Goal: Task Accomplishment & Management: Use online tool/utility

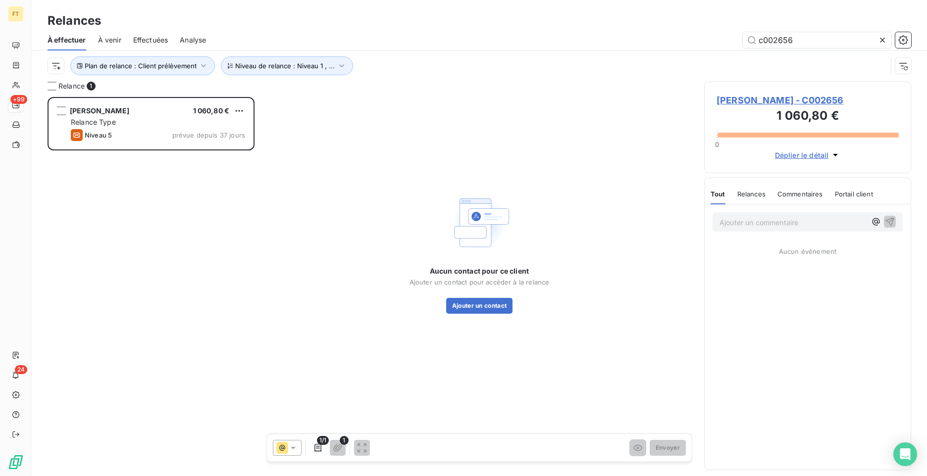
scroll to position [372, 200]
drag, startPoint x: 797, startPoint y: 42, endPoint x: 751, endPoint y: 39, distance: 46.7
click at [751, 39] on input "c002656" at bounding box center [817, 40] width 149 height 16
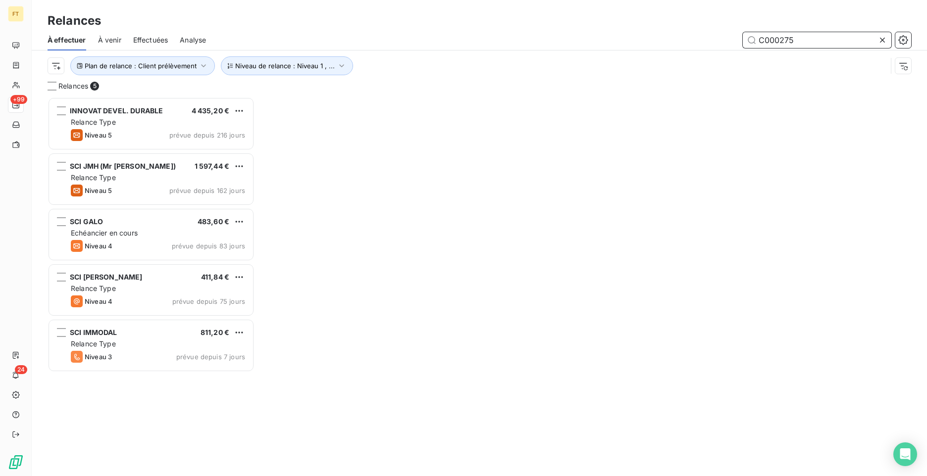
type input "C000275"
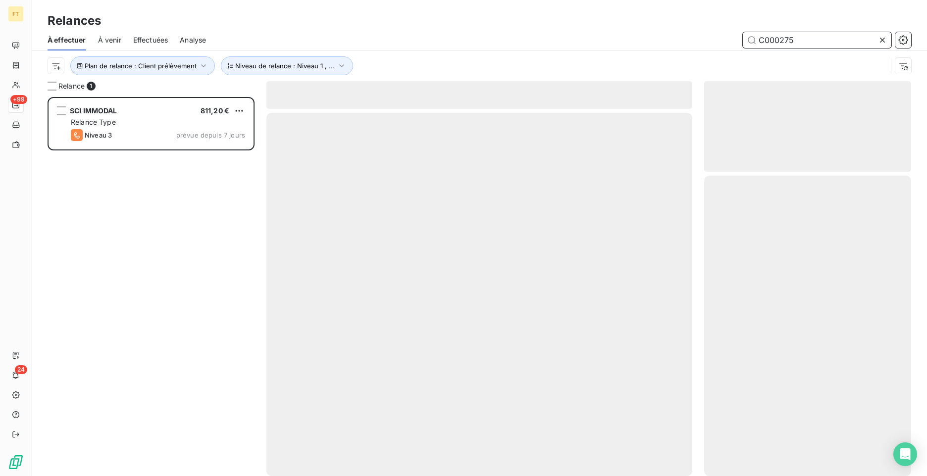
scroll to position [372, 200]
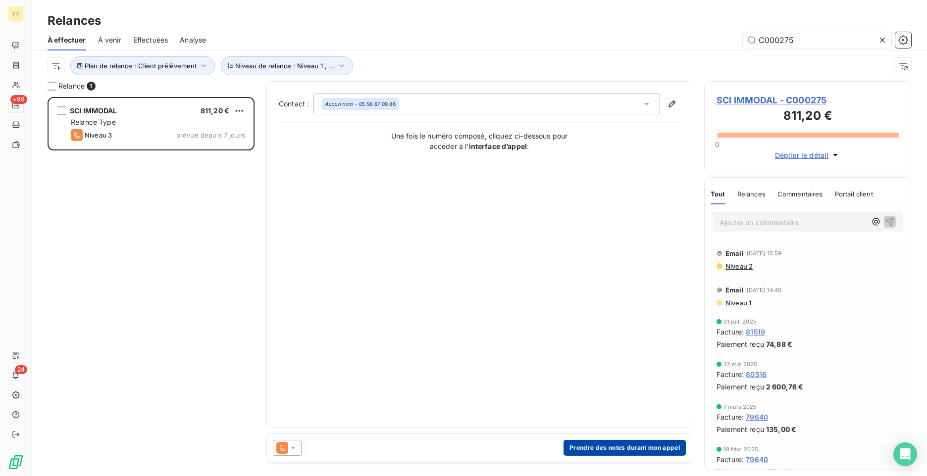
click at [623, 450] on button "Prendre des notes durant mon appel" at bounding box center [625, 448] width 122 height 16
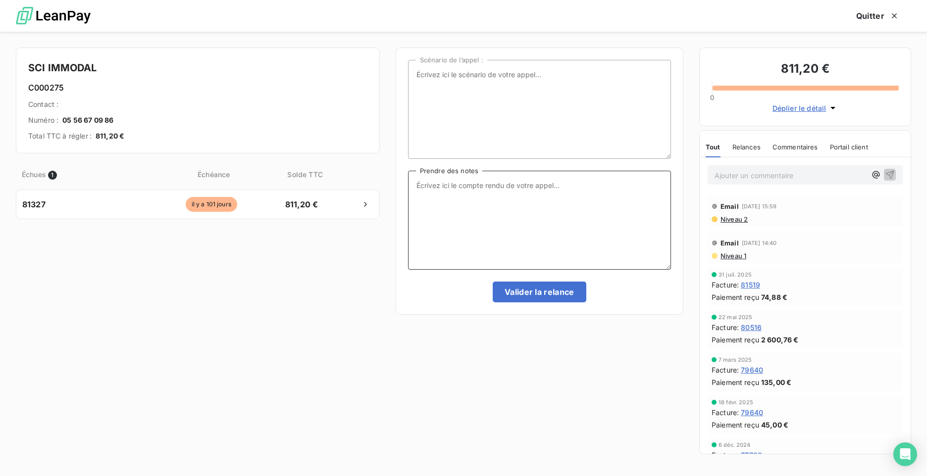
click at [516, 233] on textarea "Prendre des notes" at bounding box center [539, 220] width 263 height 99
type textarea "1"
type textarea "10/10 / Répondeur 13/10 : [PERSON_NAME]"
click at [547, 291] on button "Valider la relance" at bounding box center [540, 292] width 94 height 21
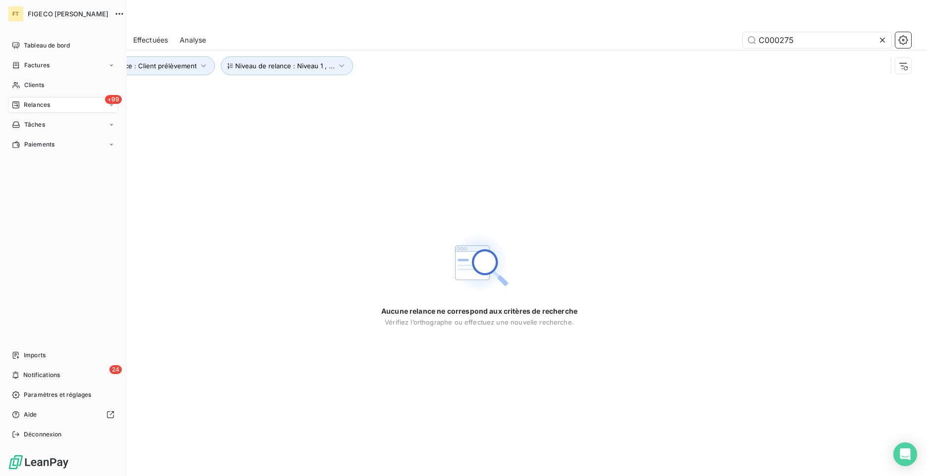
click at [27, 108] on span "Relances" at bounding box center [37, 105] width 26 height 9
click at [46, 69] on span "Factures" at bounding box center [36, 65] width 25 height 9
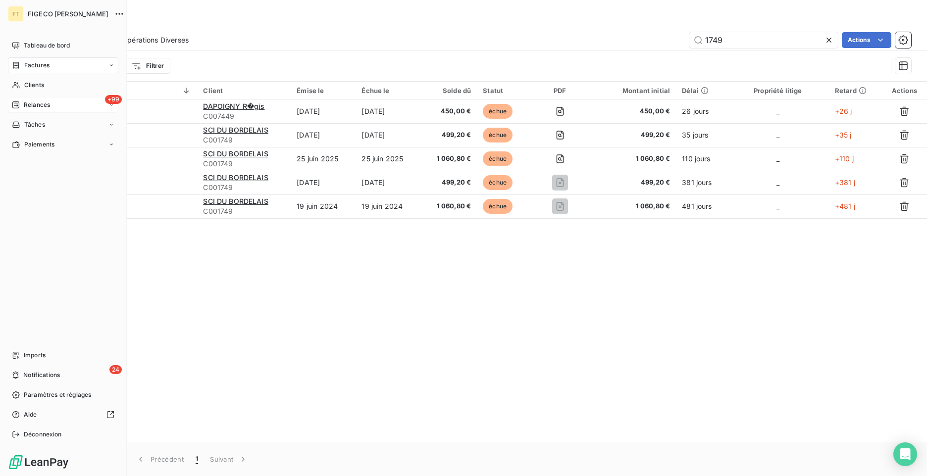
click at [30, 101] on span "Relances" at bounding box center [37, 105] width 26 height 9
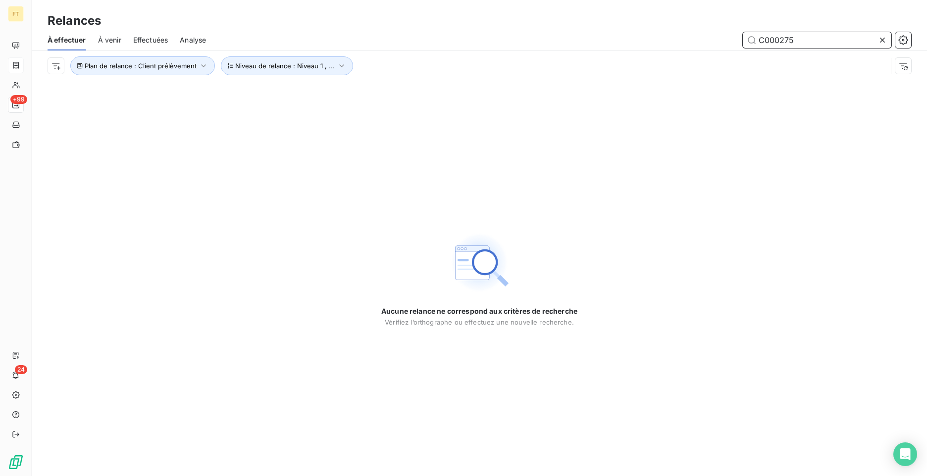
drag, startPoint x: 801, startPoint y: 42, endPoint x: 685, endPoint y: 37, distance: 116.0
click at [685, 37] on div "C000275" at bounding box center [564, 40] width 693 height 16
click at [803, 39] on input "C000275" at bounding box center [817, 40] width 149 height 16
click at [806, 40] on input "C000275" at bounding box center [817, 40] width 149 height 16
click at [804, 41] on input "C000275" at bounding box center [817, 40] width 149 height 16
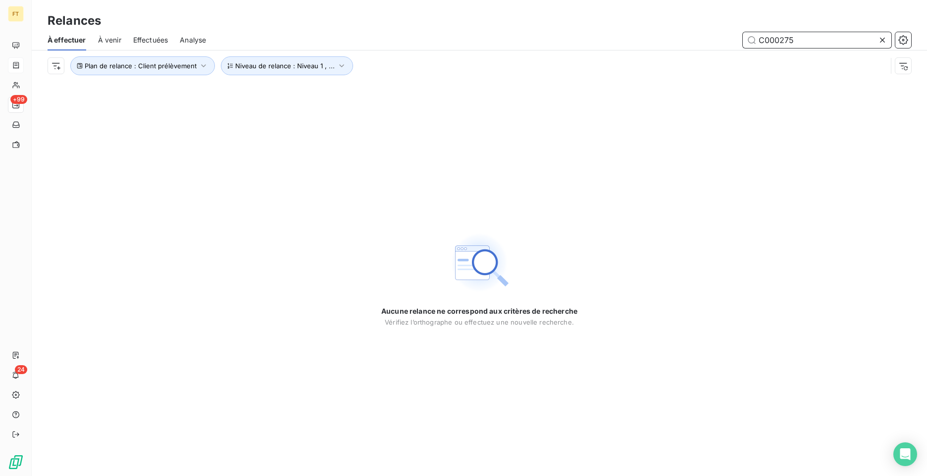
drag, startPoint x: 807, startPoint y: 42, endPoint x: 731, endPoint y: 36, distance: 76.5
click at [734, 37] on div "C000275" at bounding box center [564, 40] width 693 height 16
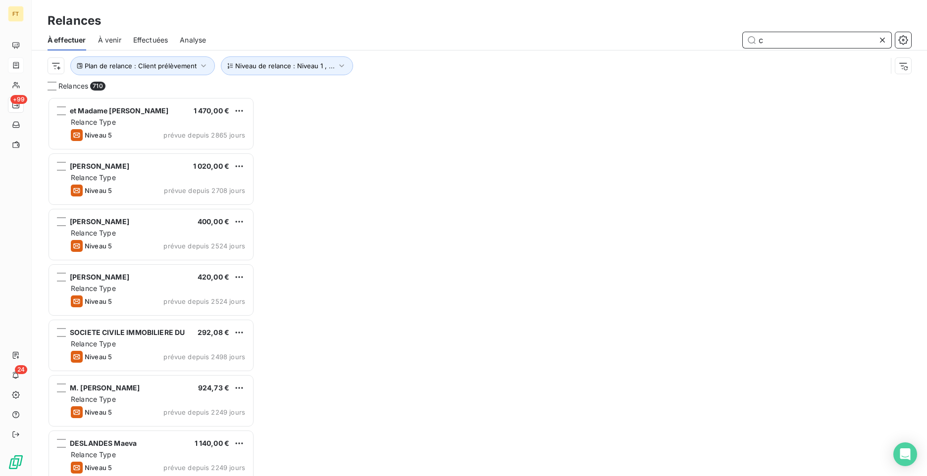
scroll to position [372, 200]
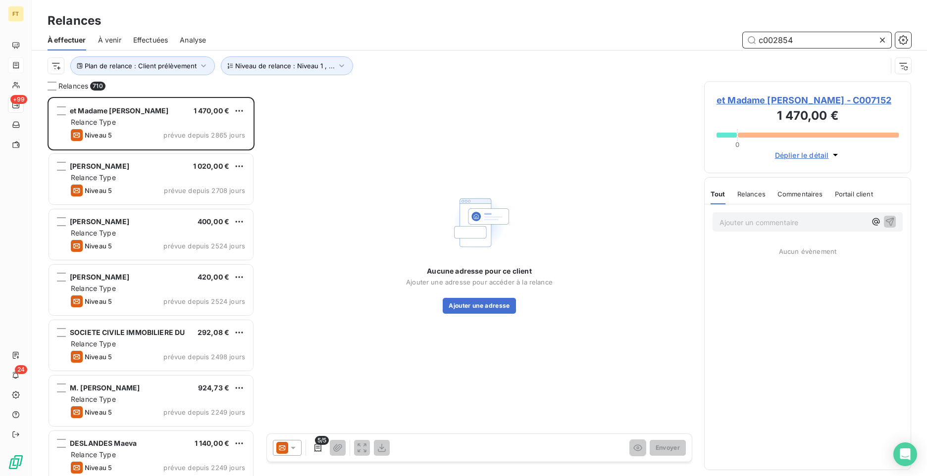
type input "c002854"
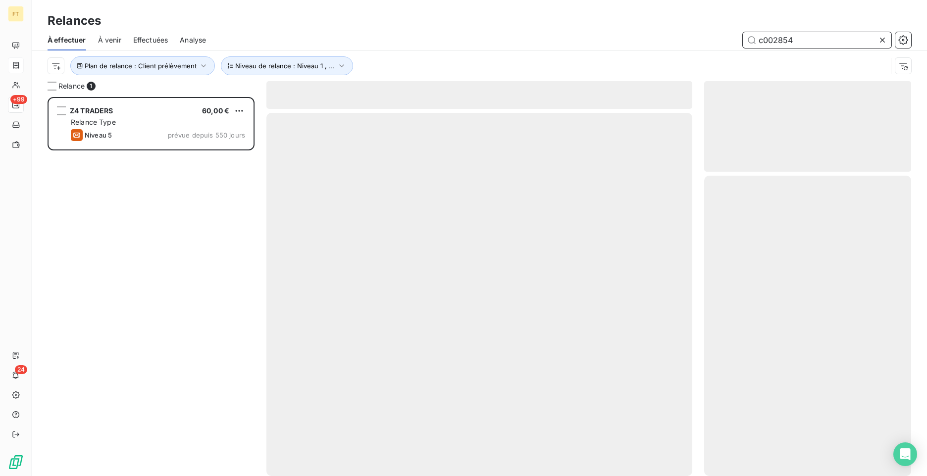
scroll to position [372, 200]
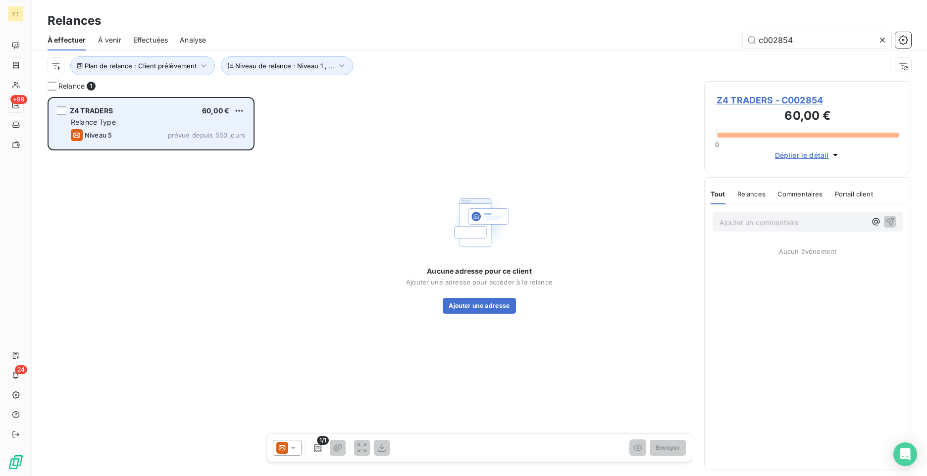
click at [139, 117] on div "Z4 TRADERS 60,00 € Relance Type Niveau 5 prévue depuis 550 jours" at bounding box center [151, 124] width 204 height 51
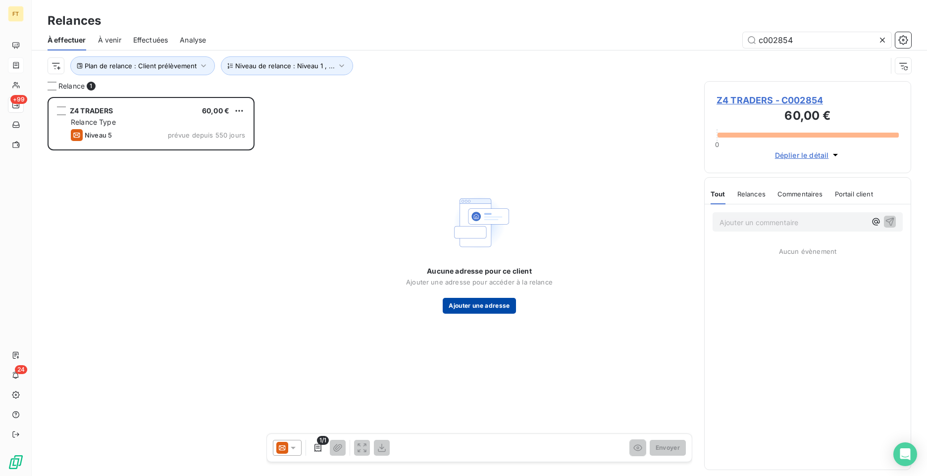
click at [475, 310] on button "Ajouter une adresse" at bounding box center [479, 306] width 73 height 16
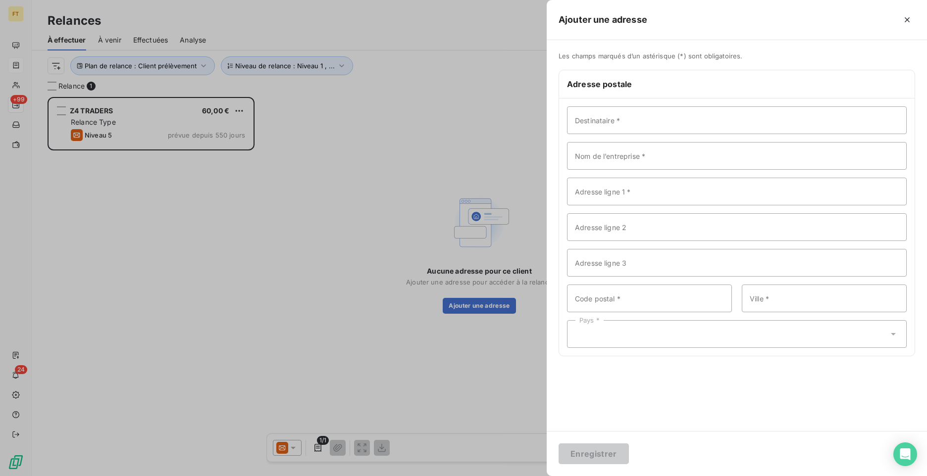
click at [465, 77] on div at bounding box center [463, 238] width 927 height 476
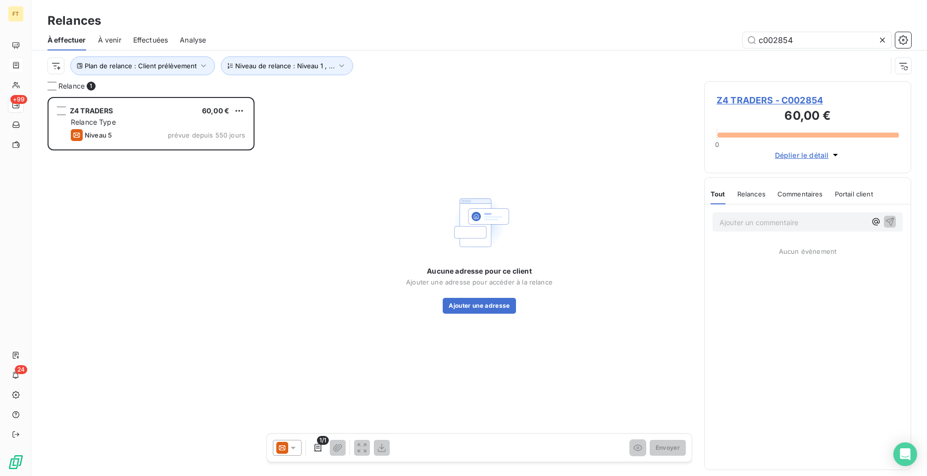
click at [282, 454] on icon at bounding box center [282, 448] width 12 height 12
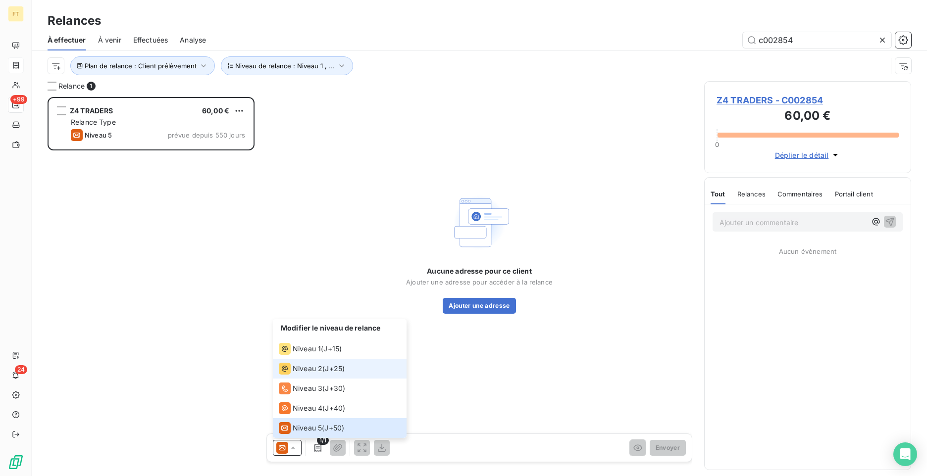
click at [322, 367] on div "Niveau 2 ( J+25 )" at bounding box center [312, 369] width 66 height 12
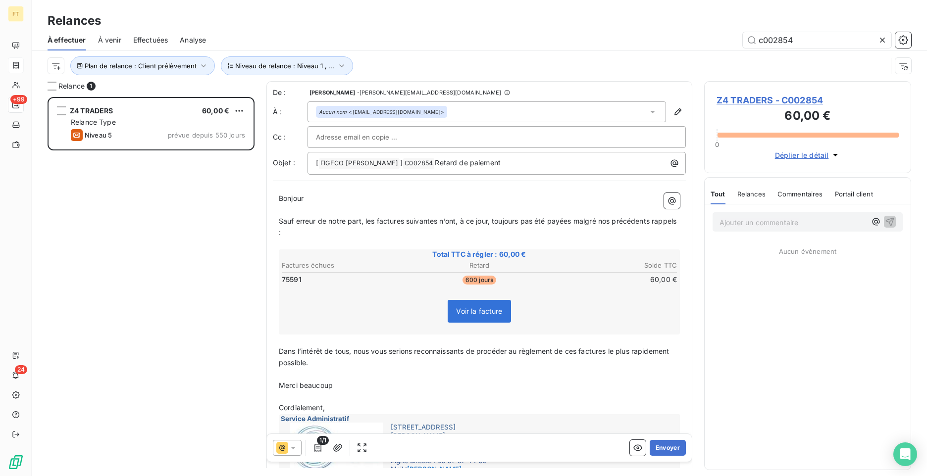
click at [405, 110] on div "Aucun nom <[EMAIL_ADDRESS][DOMAIN_NAME]>" at bounding box center [487, 112] width 359 height 21
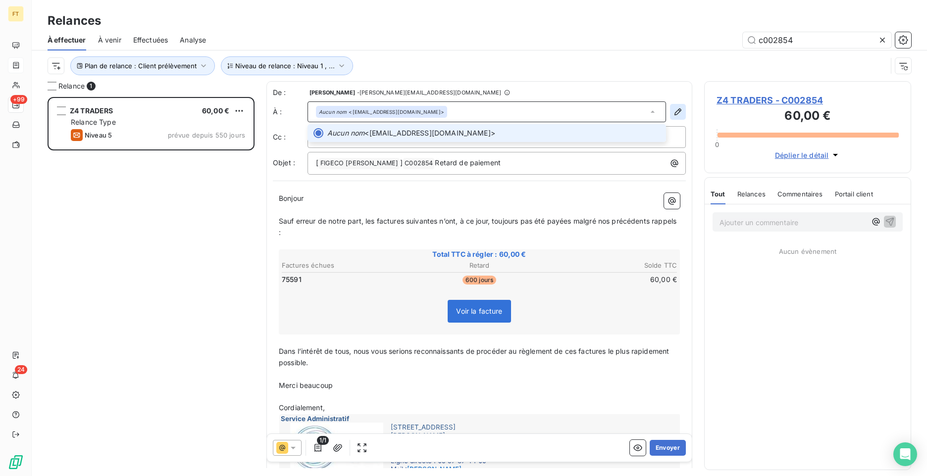
click at [673, 108] on icon "button" at bounding box center [678, 112] width 10 height 10
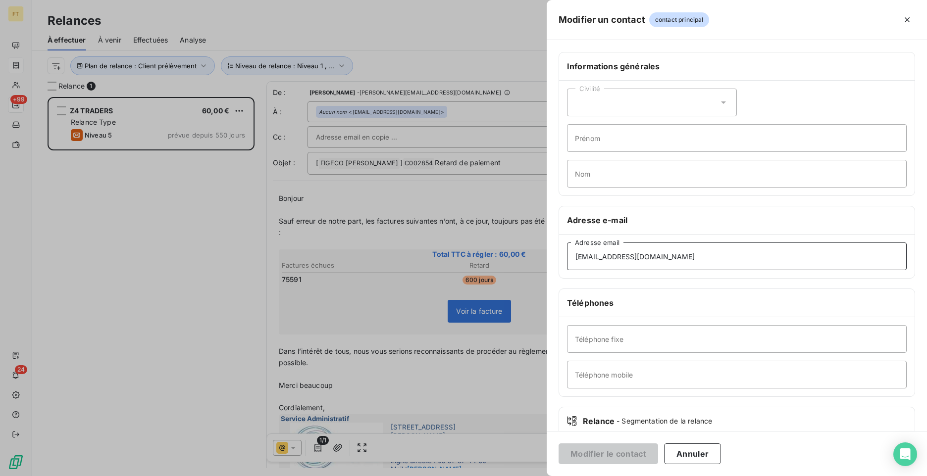
drag, startPoint x: 655, startPoint y: 257, endPoint x: 565, endPoint y: 247, distance: 91.1
click at [565, 247] on div "[EMAIL_ADDRESS][DOMAIN_NAME] Adresse email" at bounding box center [737, 257] width 356 height 44
paste input "[PERSON_NAME][EMAIL_ADDRESS][DOMAIN_NAME]"
type input "[PERSON_NAME][EMAIL_ADDRESS][DOMAIN_NAME]"
click at [618, 454] on button "Modifier le contact" at bounding box center [609, 454] width 100 height 21
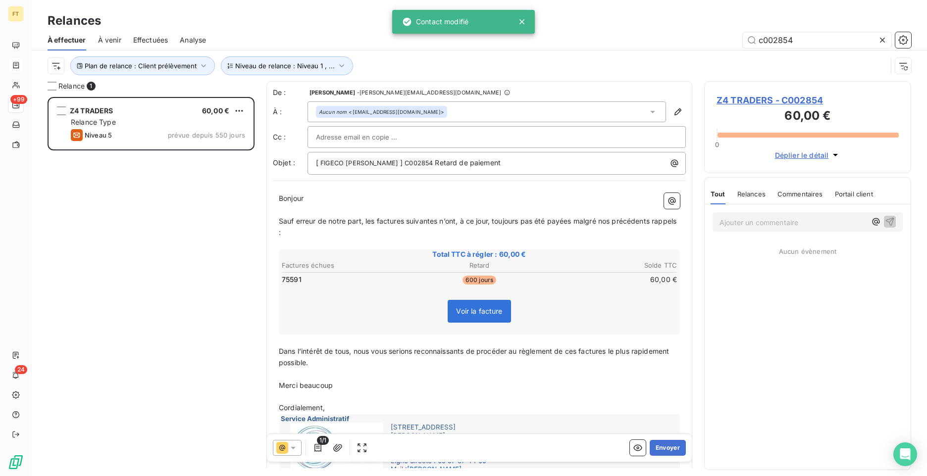
click at [760, 231] on div "Ajouter un commentaire ﻿" at bounding box center [808, 221] width 190 height 19
click at [757, 223] on p "Ajouter un commentaire ﻿" at bounding box center [793, 222] width 147 height 12
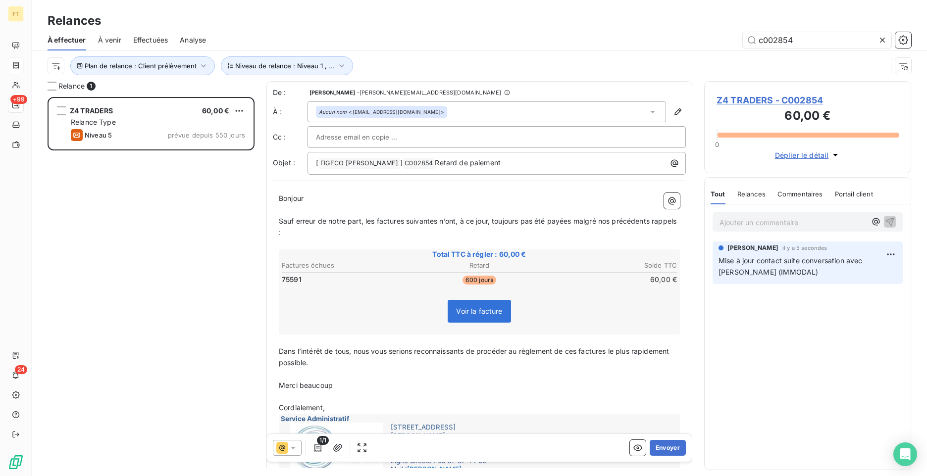
click at [443, 106] on div "Aucun nom <[EMAIL_ADDRESS][DOMAIN_NAME]>" at bounding box center [487, 112] width 359 height 21
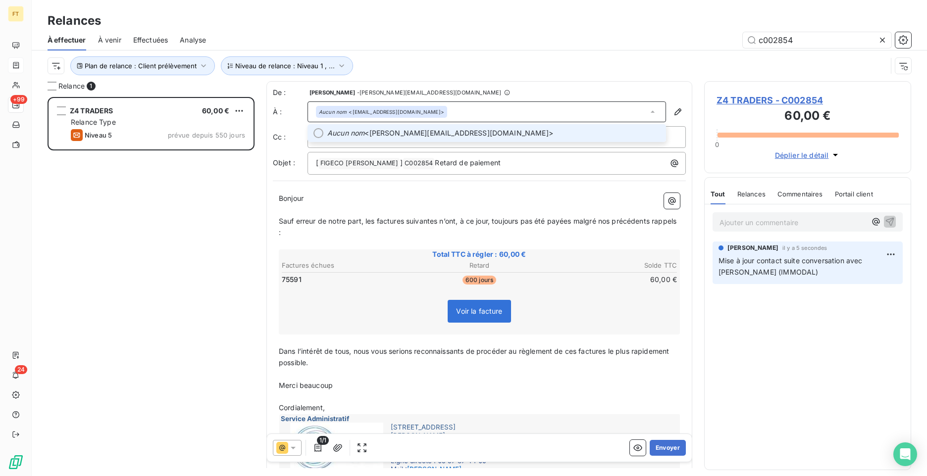
click at [443, 108] on div "Aucun nom <[EMAIL_ADDRESS][DOMAIN_NAME]>" at bounding box center [487, 112] width 359 height 21
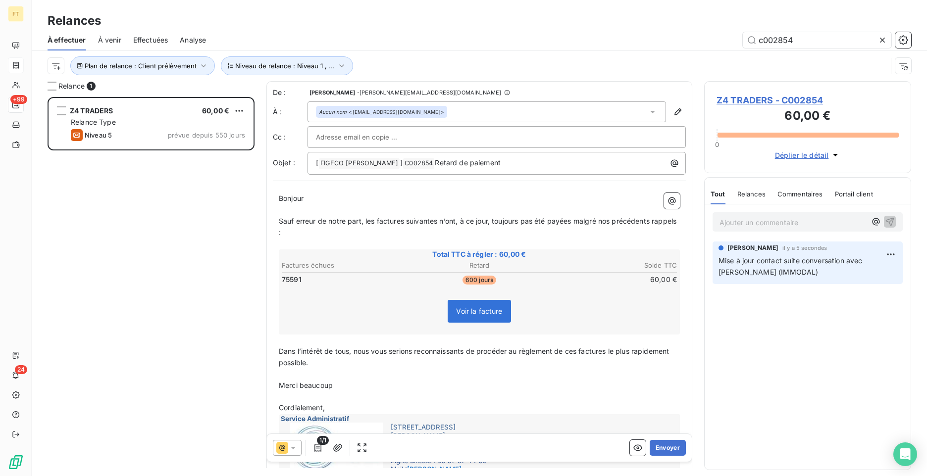
click at [386, 116] on div "Aucun nom <[EMAIL_ADDRESS][DOMAIN_NAME]>" at bounding box center [381, 112] width 131 height 12
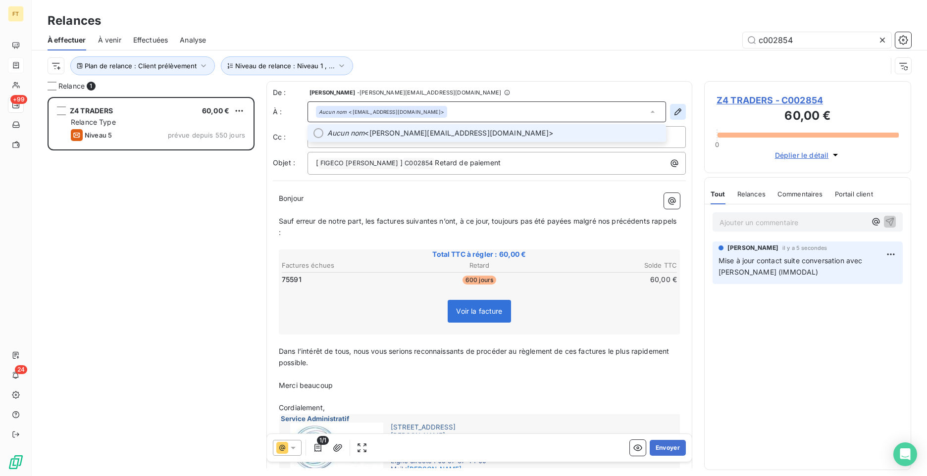
click at [675, 110] on icon "button" at bounding box center [678, 111] width 7 height 7
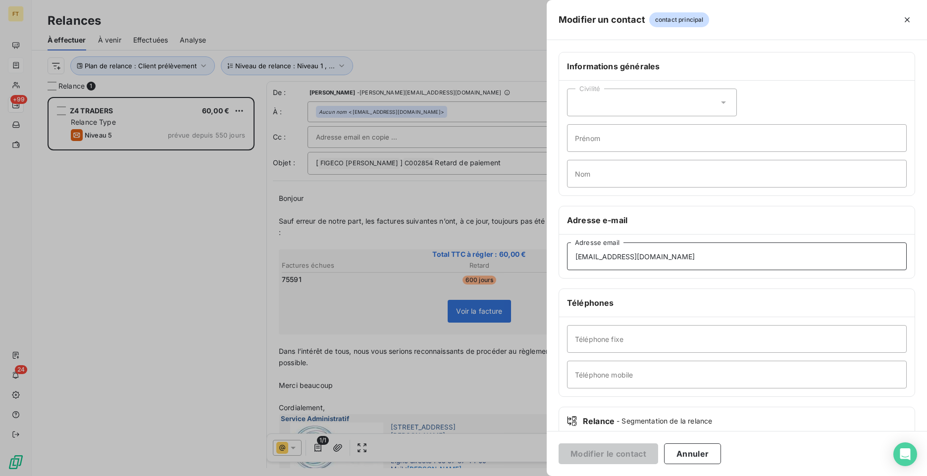
drag, startPoint x: 638, startPoint y: 258, endPoint x: 546, endPoint y: 252, distance: 91.8
click at [546, 476] on div "Modifier un contact contact principal Informations générales Civilité Prénom No…" at bounding box center [463, 476] width 927 height 0
paste input "[PERSON_NAME][EMAIL_ADDRESS][DOMAIN_NAME]"
type input "[PERSON_NAME][EMAIL_ADDRESS][DOMAIN_NAME]"
click at [624, 448] on button "Modifier le contact" at bounding box center [609, 454] width 100 height 21
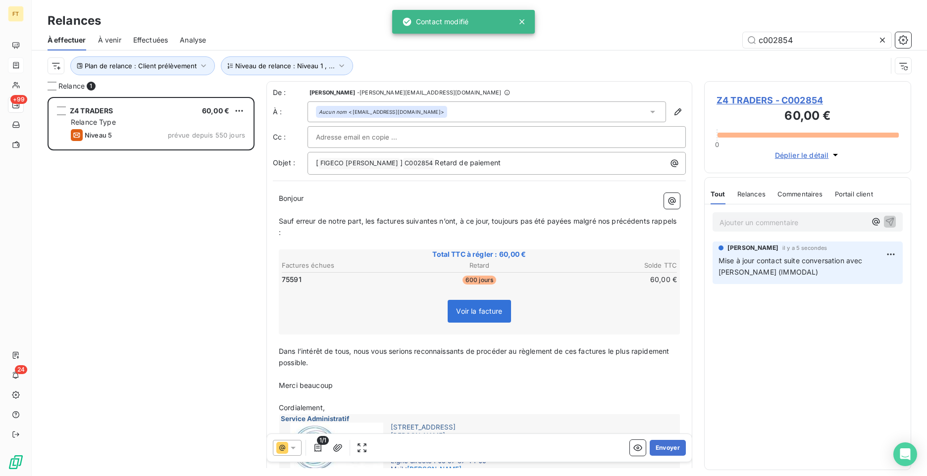
click at [362, 120] on div "Aucun nom <[EMAIL_ADDRESS][DOMAIN_NAME]>" at bounding box center [487, 112] width 359 height 21
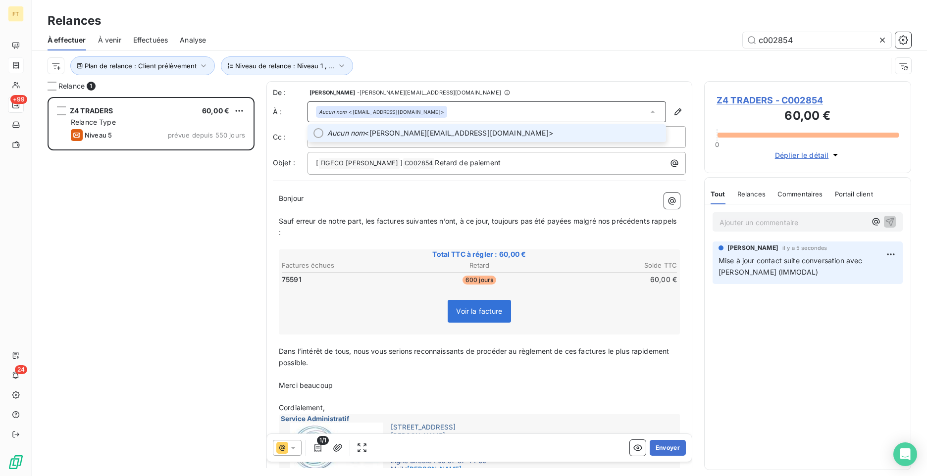
click at [362, 130] on em "Aucun nom" at bounding box center [345, 133] width 37 height 10
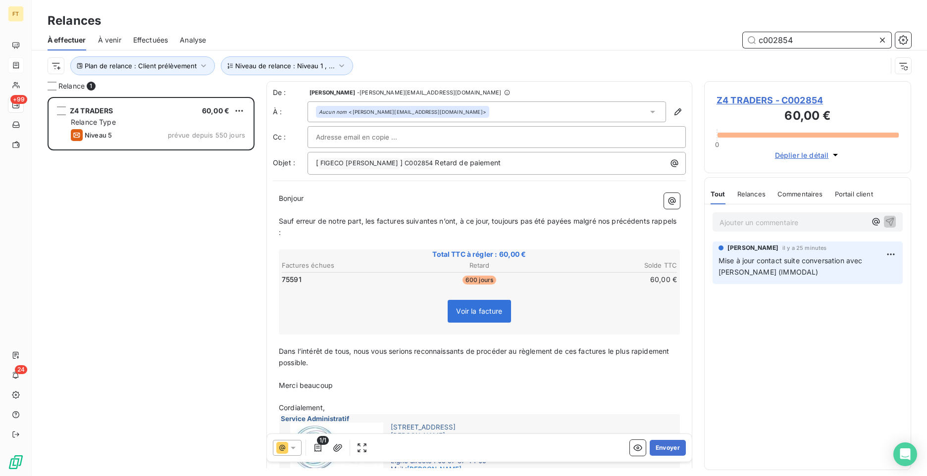
drag, startPoint x: 792, startPoint y: 43, endPoint x: 779, endPoint y: 42, distance: 13.9
click at [779, 42] on input "c002854" at bounding box center [817, 40] width 149 height 16
type input "c002656"
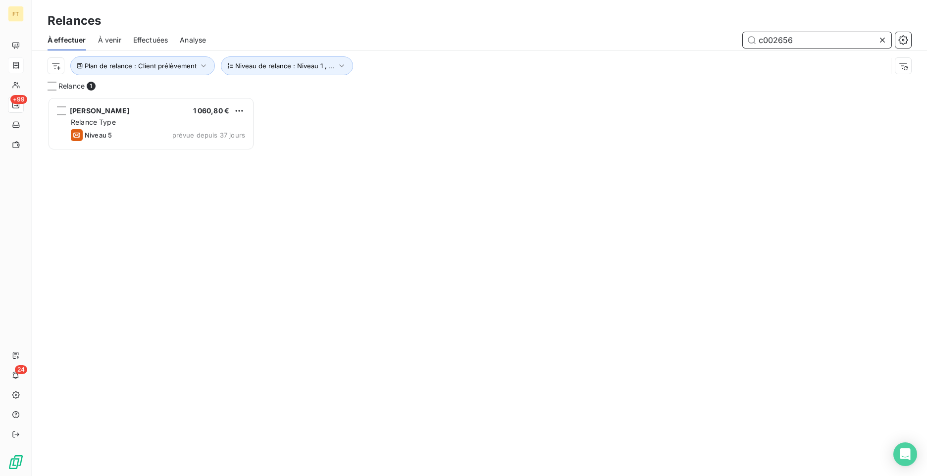
scroll to position [372, 200]
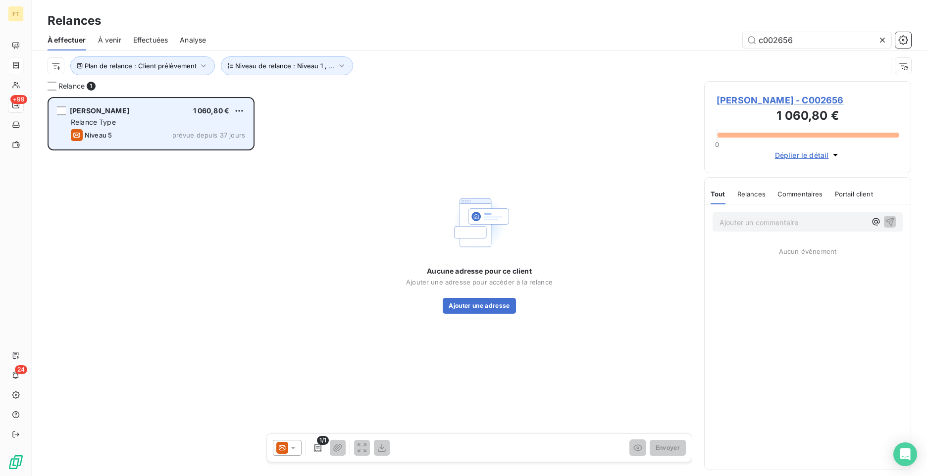
click at [118, 119] on div "Relance Type" at bounding box center [158, 122] width 174 height 10
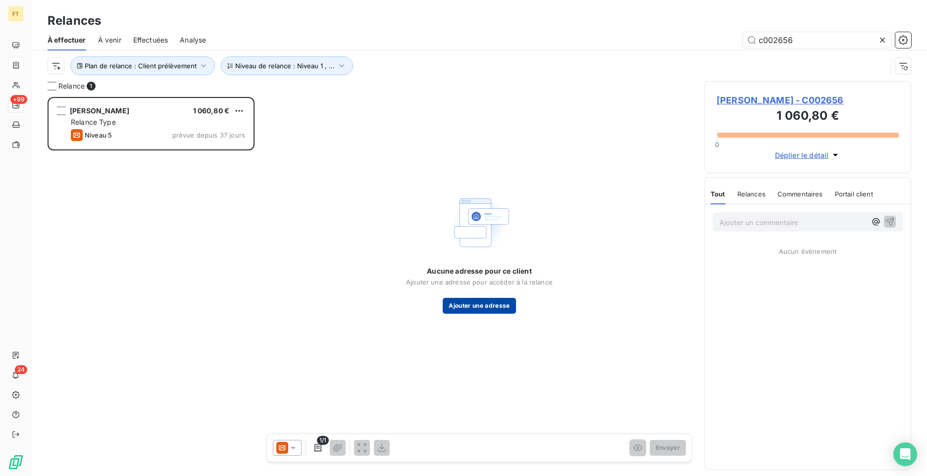
click at [484, 307] on button "Ajouter une adresse" at bounding box center [479, 306] width 73 height 16
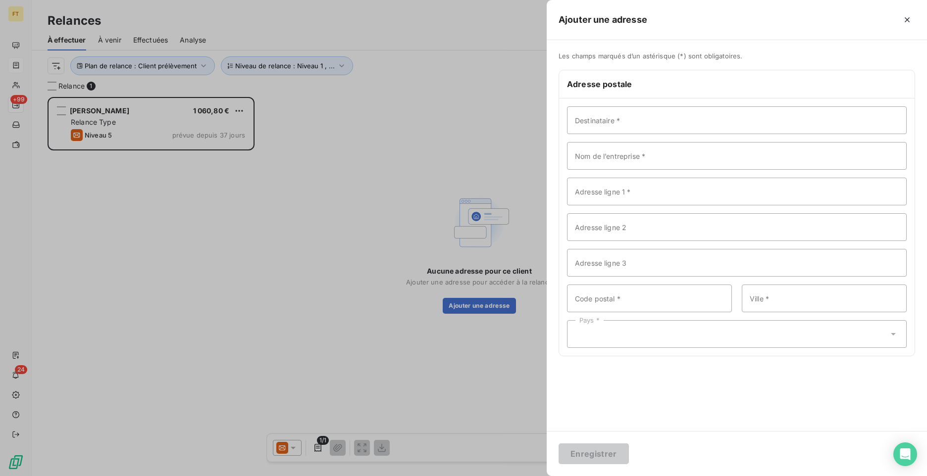
click at [291, 437] on div at bounding box center [463, 238] width 927 height 476
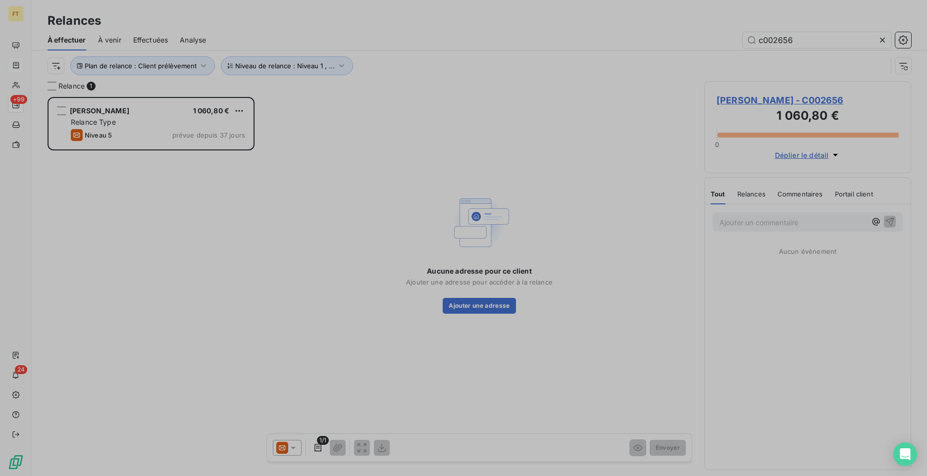
click at [292, 450] on icon at bounding box center [293, 448] width 10 height 10
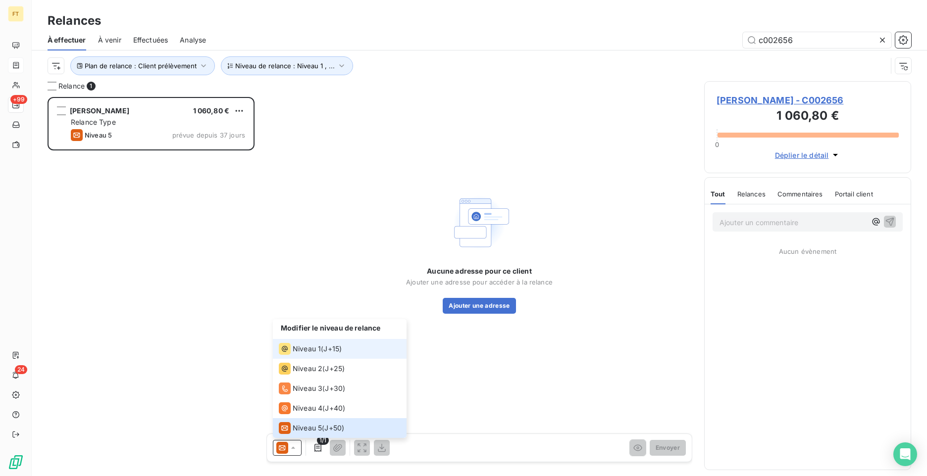
click at [314, 346] on span "Niveau 1" at bounding box center [307, 349] width 28 height 10
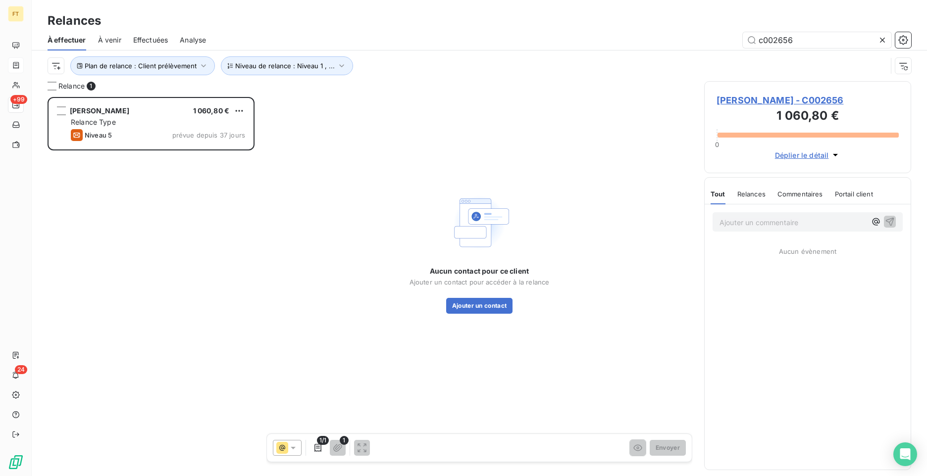
click at [489, 296] on div "Aucun contact pour ce client Ajouter un contact pour accéder à la relance Ajout…" at bounding box center [480, 290] width 140 height 48
click at [489, 304] on button "Ajouter un contact" at bounding box center [479, 306] width 67 height 16
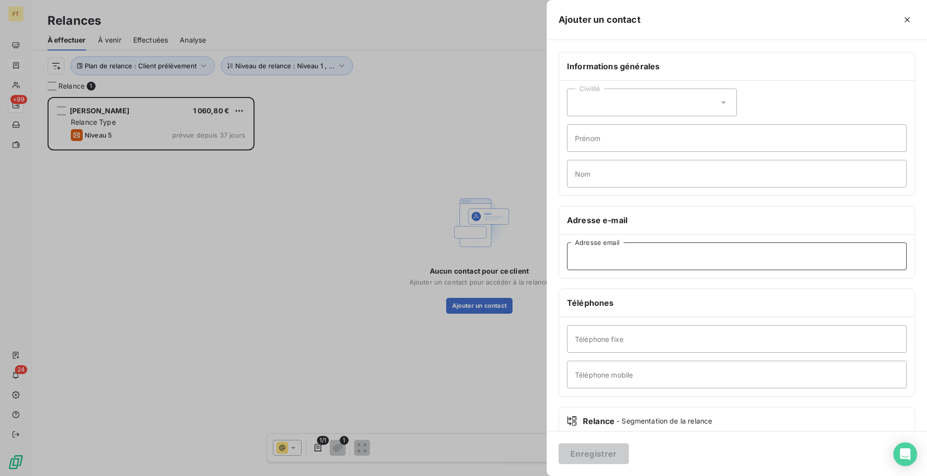
click at [603, 255] on input "Adresse email" at bounding box center [737, 257] width 340 height 28
paste input "[EMAIL_ADDRESS][DOMAIN_NAME]"
type input "[EMAIL_ADDRESS][DOMAIN_NAME]"
click at [591, 461] on button "Enregistrer" at bounding box center [594, 454] width 70 height 21
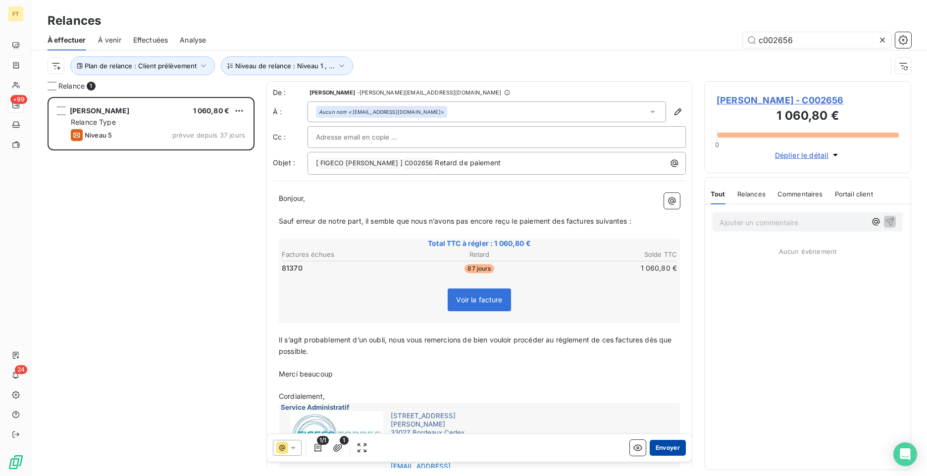
click at [656, 450] on button "Envoyer" at bounding box center [668, 448] width 36 height 16
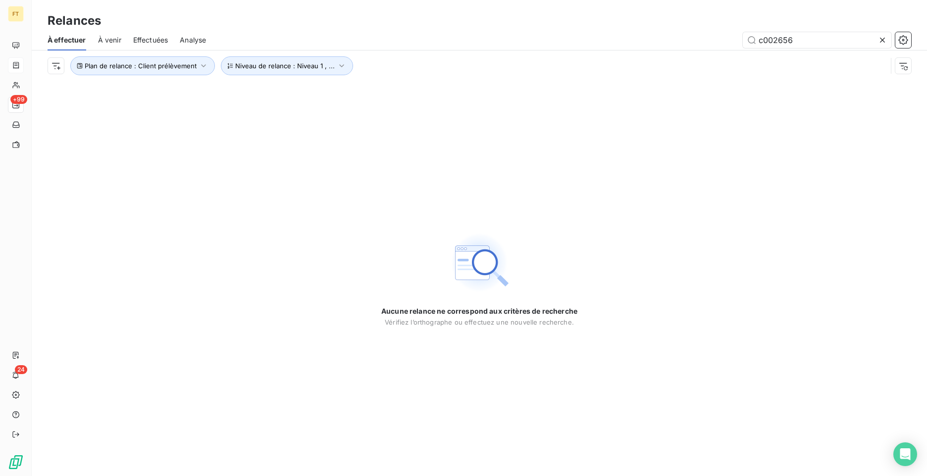
click at [327, 182] on div "Aucune relance ne correspond aux critères de recherche [PERSON_NAME] l’orthogra…" at bounding box center [479, 278] width 895 height 395
drag, startPoint x: 792, startPoint y: 41, endPoint x: 784, endPoint y: 42, distance: 9.0
click at [784, 42] on input "c002656" at bounding box center [817, 40] width 149 height 16
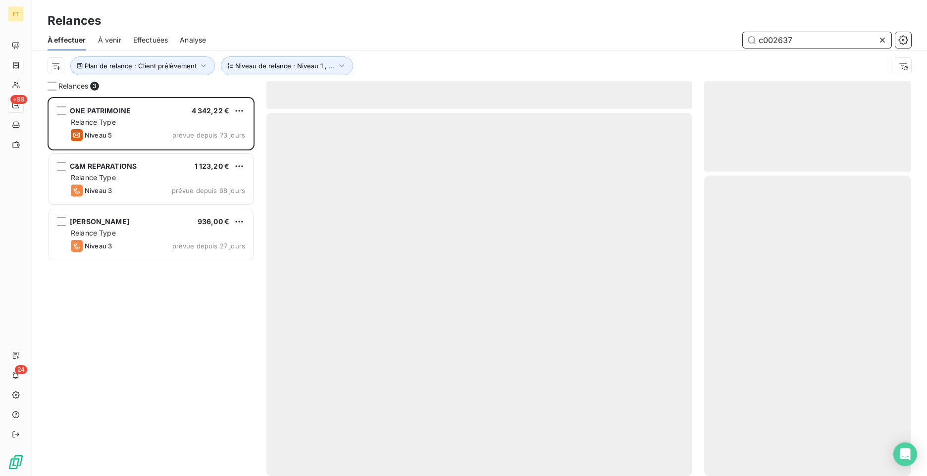
type input "c002637"
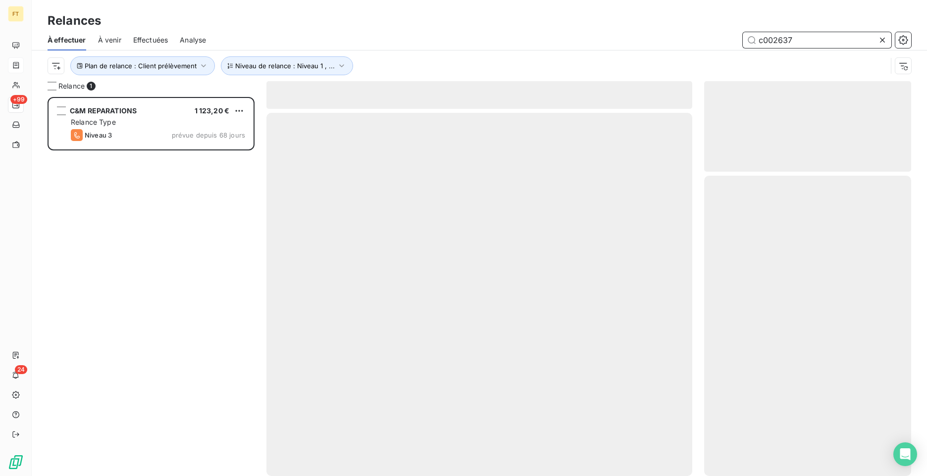
scroll to position [372, 200]
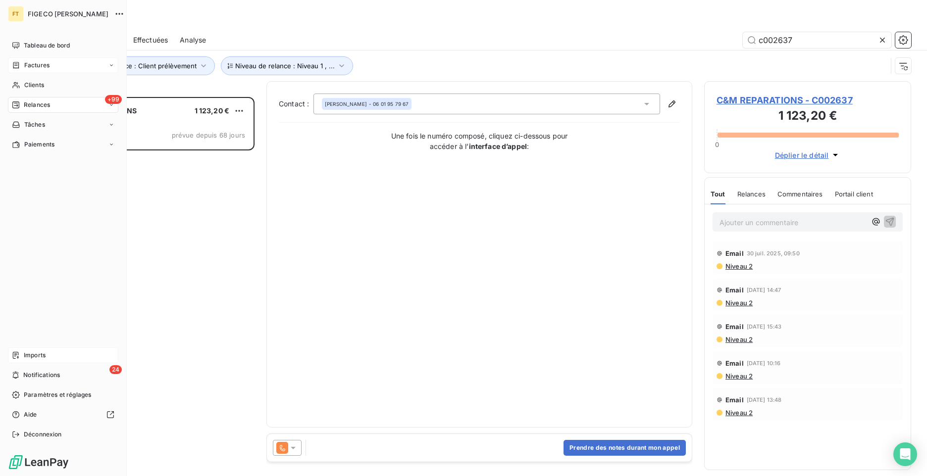
click at [24, 355] on span "Imports" at bounding box center [35, 355] width 22 height 9
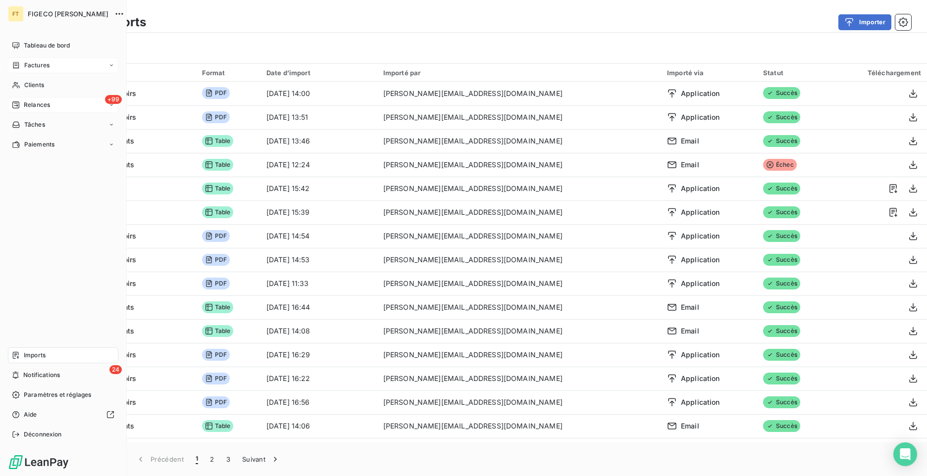
click at [24, 108] on span "Relances" at bounding box center [37, 105] width 26 height 9
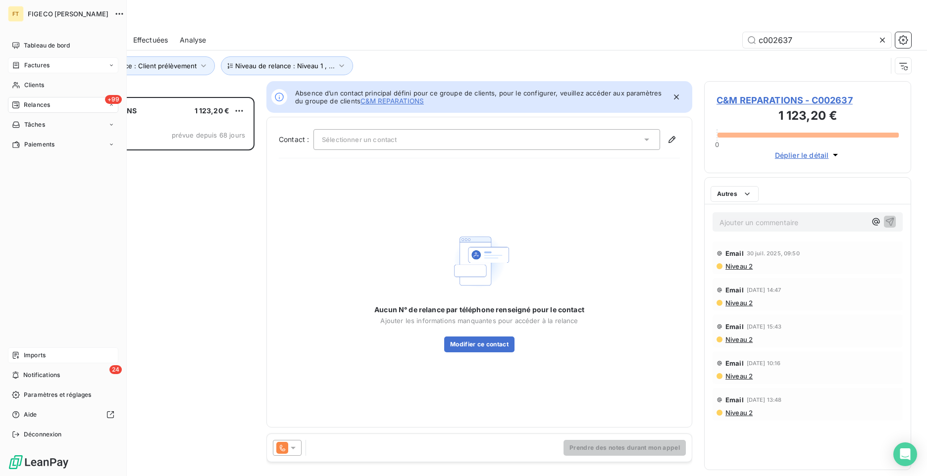
scroll to position [372, 200]
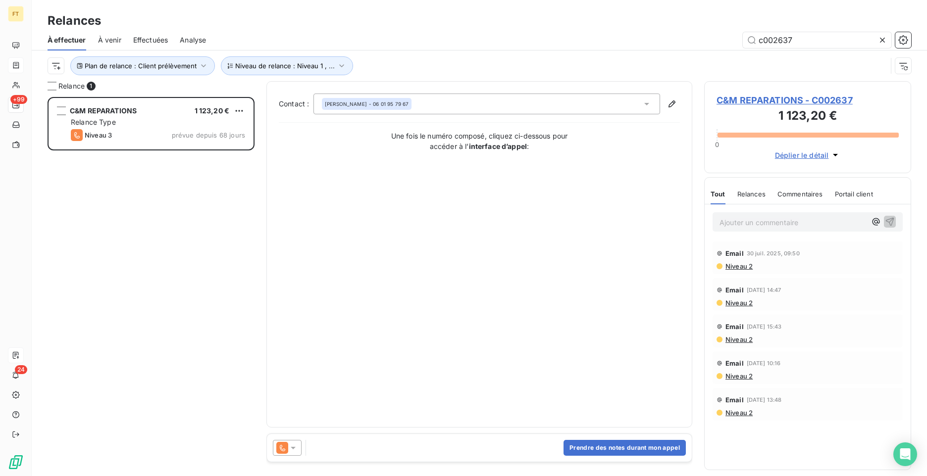
click at [167, 43] on span "Effectuées" at bounding box center [150, 40] width 35 height 10
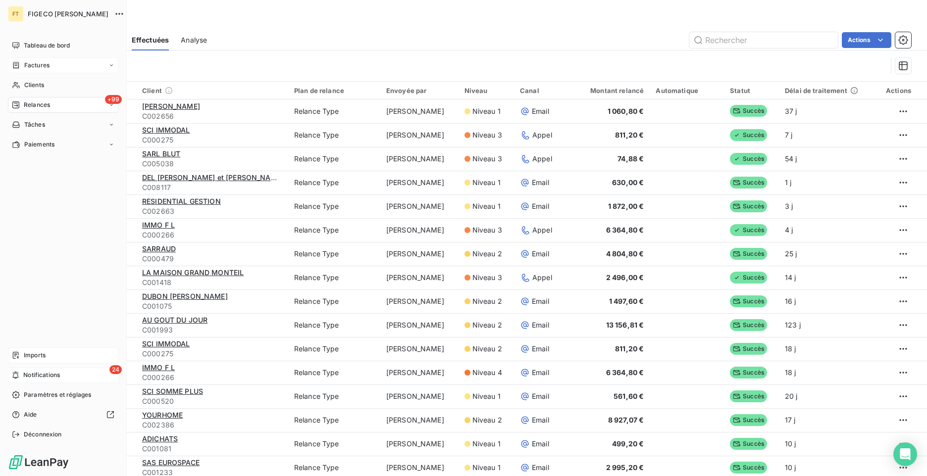
click at [37, 375] on span "Notifications" at bounding box center [41, 375] width 37 height 9
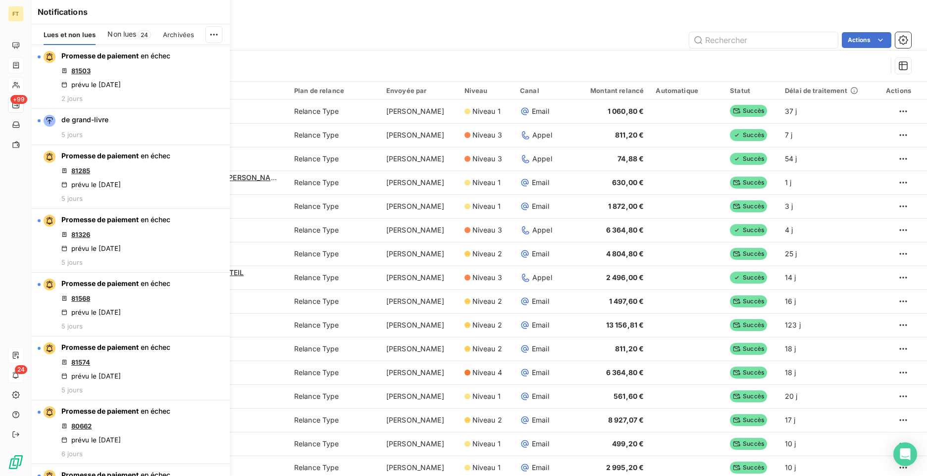
click at [17, 85] on icon at bounding box center [16, 85] width 8 height 8
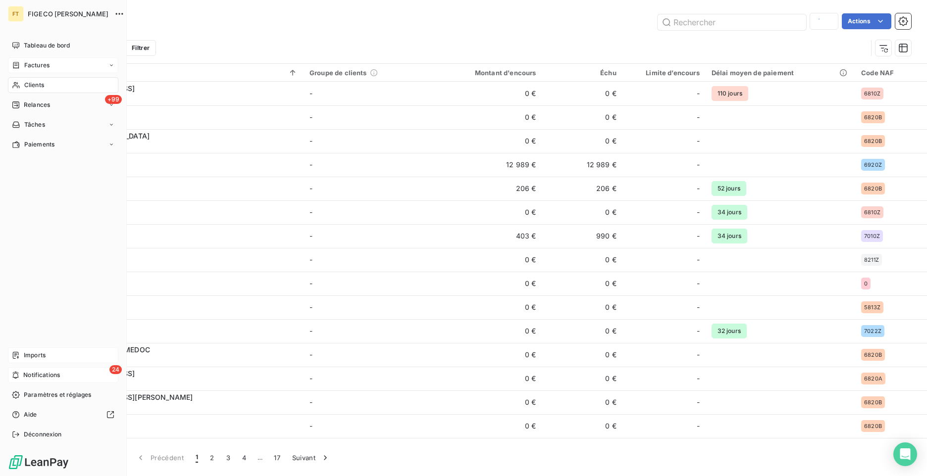
click at [48, 66] on span "Factures" at bounding box center [36, 65] width 25 height 9
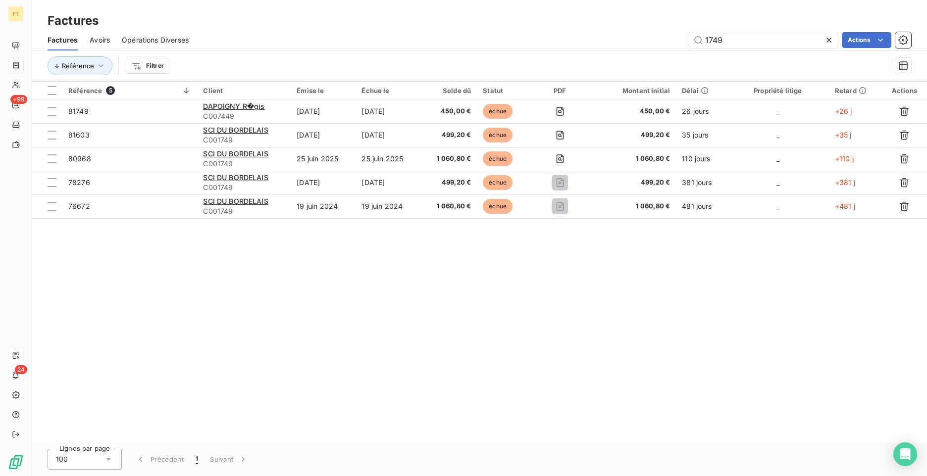
click at [551, 276] on div "Référence 5 Client Émise le Échue le Solde dû Statut PDF Montant initial Délai …" at bounding box center [479, 262] width 895 height 361
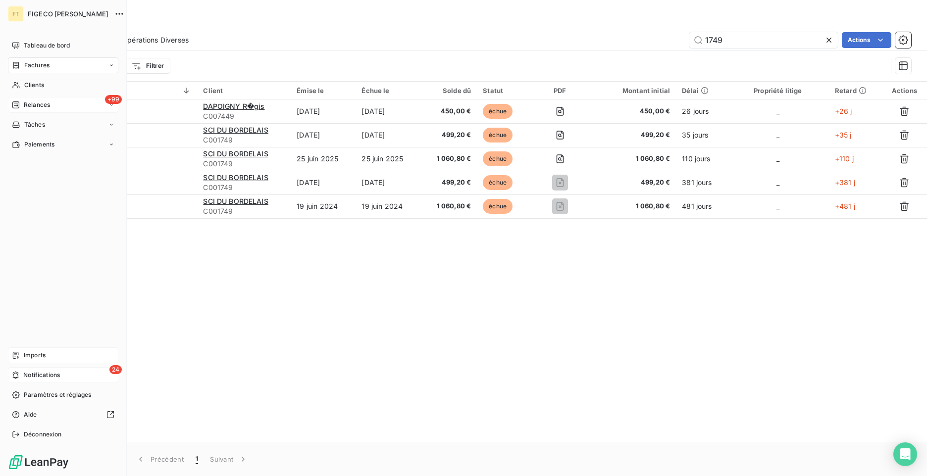
click at [19, 84] on icon at bounding box center [16, 85] width 8 height 8
